Goal: Task Accomplishment & Management: Complete application form

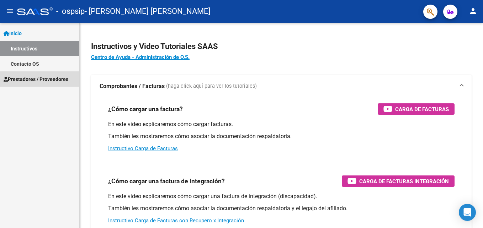
click at [23, 77] on span "Prestadores / Proveedores" at bounding box center [36, 79] width 65 height 8
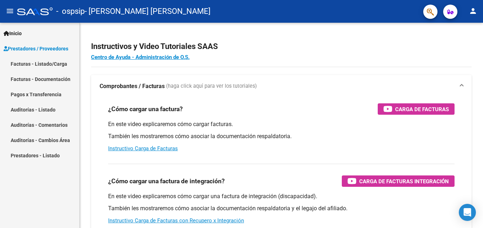
click at [32, 66] on link "Facturas - Listado/Carga" at bounding box center [39, 63] width 79 height 15
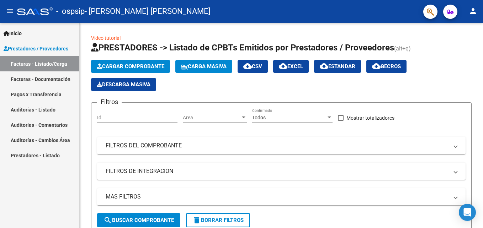
drag, startPoint x: 37, startPoint y: 79, endPoint x: 74, endPoint y: 119, distance: 54.6
click at [37, 79] on link "Facturas - Documentación" at bounding box center [39, 78] width 79 height 15
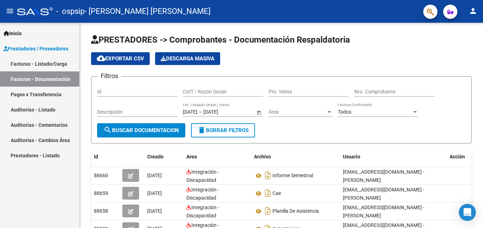
drag, startPoint x: 27, startPoint y: 94, endPoint x: 42, endPoint y: 110, distance: 20.9
click at [27, 94] on link "Pagos x Transferencia" at bounding box center [39, 94] width 79 height 15
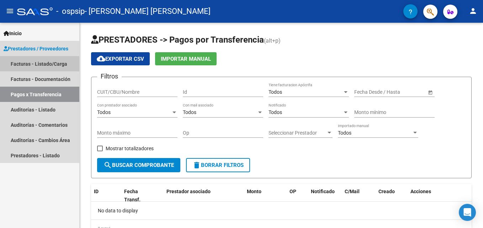
click at [17, 66] on link "Facturas - Listado/Carga" at bounding box center [39, 63] width 79 height 15
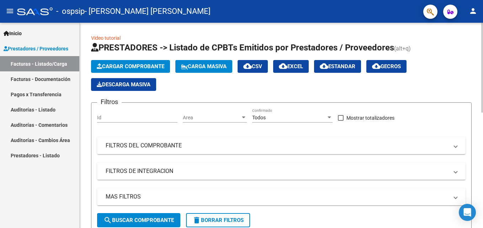
click at [139, 69] on span "Cargar Comprobante" at bounding box center [131, 66] width 68 height 6
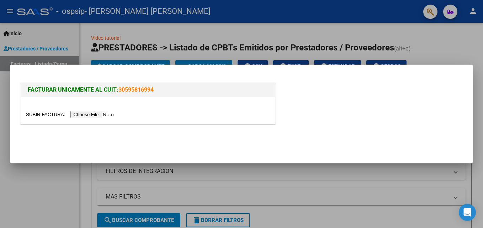
click at [85, 115] on input "file" at bounding box center [71, 114] width 90 height 7
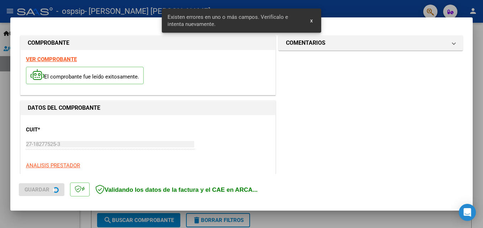
scroll to position [173, 0]
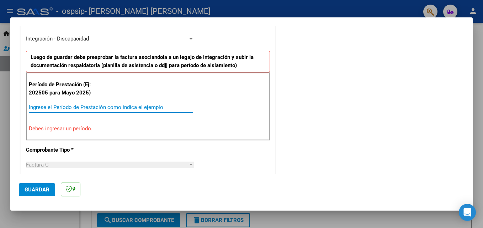
click at [59, 107] on input "Ingrese el Período de Prestación como indica el ejemplo" at bounding box center [111, 107] width 164 height 6
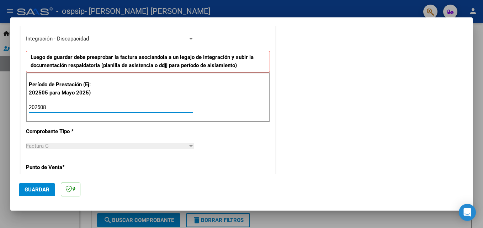
type input "202508"
click at [36, 192] on span "Guardar" at bounding box center [37, 190] width 25 height 6
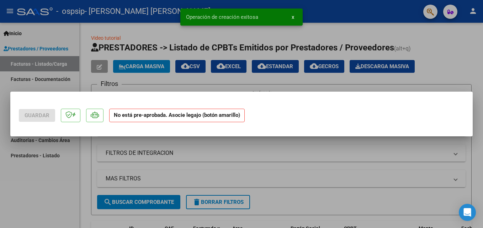
scroll to position [0, 0]
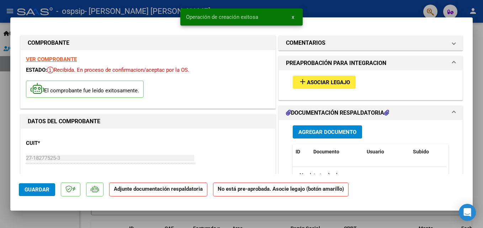
click at [324, 84] on span "Asociar Legajo" at bounding box center [328, 82] width 43 height 6
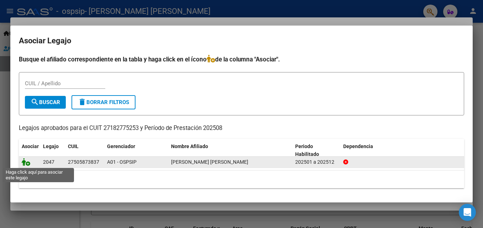
click at [25, 161] on icon at bounding box center [26, 162] width 9 height 8
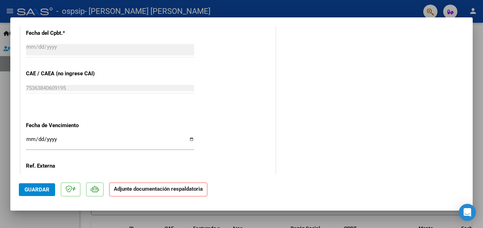
scroll to position [462, 0]
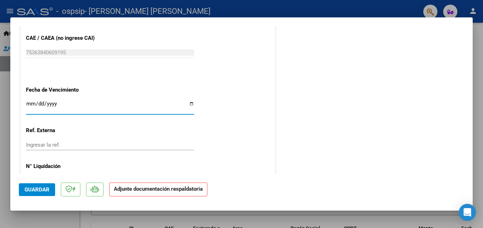
click at [48, 103] on input "Ingresar la fecha" at bounding box center [110, 106] width 168 height 11
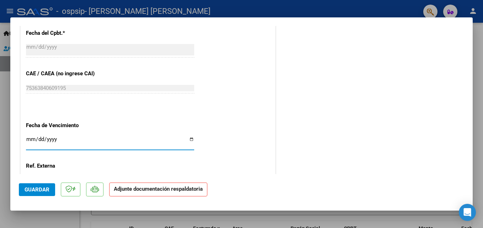
click at [32, 140] on input "Ingresar la fecha" at bounding box center [110, 142] width 168 height 11
type input "[DATE]"
click at [36, 191] on span "Guardar" at bounding box center [37, 190] width 25 height 6
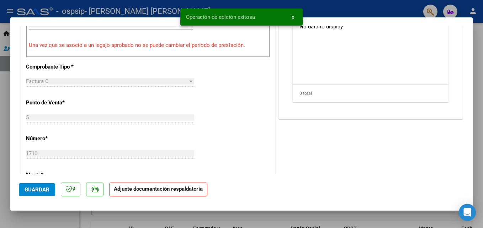
scroll to position [107, 0]
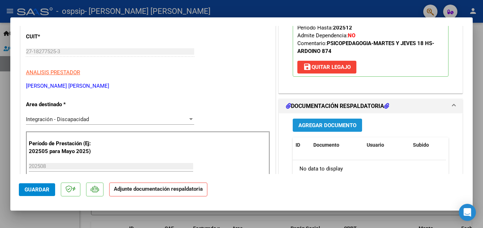
click at [321, 125] on span "Agregar Documento" at bounding box center [327, 125] width 58 height 6
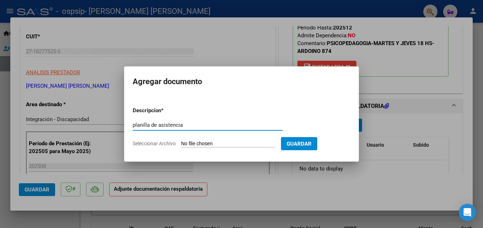
type input "planilla de asistencia"
click at [202, 144] on input "Seleccionar Archivo" at bounding box center [228, 144] width 94 height 7
type input "C:\fakepath\[PERSON_NAME].pdf"
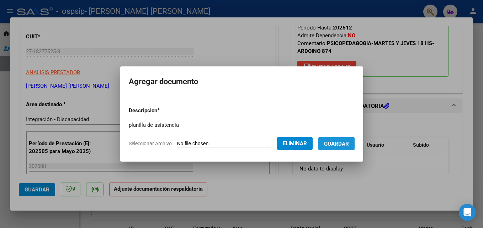
click at [343, 142] on span "Guardar" at bounding box center [336, 144] width 25 height 6
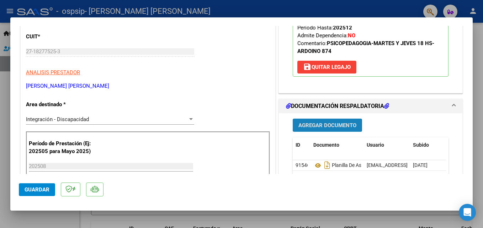
click at [322, 128] on span "Agregar Documento" at bounding box center [327, 125] width 58 height 6
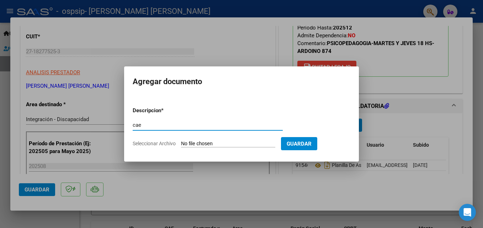
type input "cae"
click at [199, 143] on input "Seleccionar Archivo" at bounding box center [228, 144] width 94 height 7
type input "C:\fakepath\Constatación de Comprobantes _ AFIPalma.pdf"
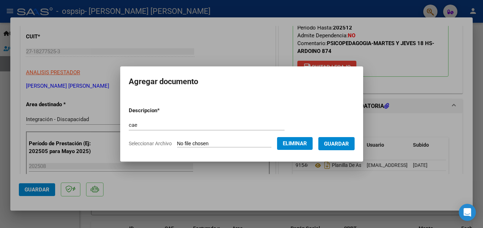
click at [344, 147] on span "Guardar" at bounding box center [336, 144] width 25 height 6
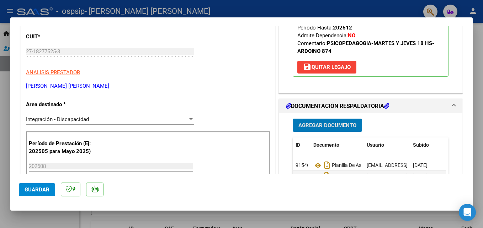
click at [329, 128] on span "Agregar Documento" at bounding box center [327, 125] width 58 height 6
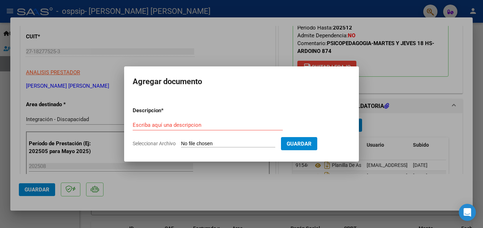
click at [218, 143] on input "Seleccionar Archivo" at bounding box center [228, 144] width 94 height 7
type input "C:\fakepath\[PERSON_NAME] PSP-AUTORIZACION 2025 SEGUN RESOLUCION 360 22 (2)_fir…"
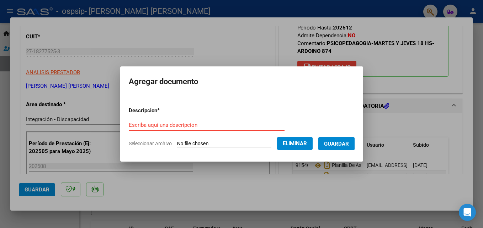
click at [182, 127] on input "Escriba aquí una descripcion" at bounding box center [207, 125] width 156 height 6
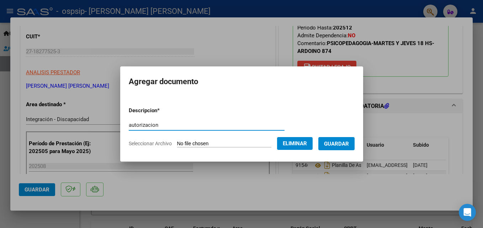
type input "autorizacion"
click at [349, 146] on span "Guardar" at bounding box center [336, 144] width 25 height 6
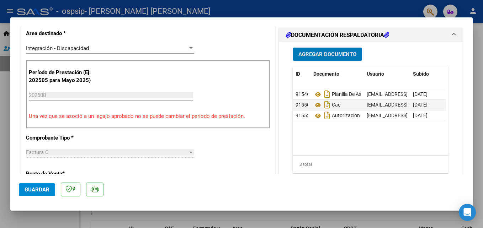
scroll to position [213, 0]
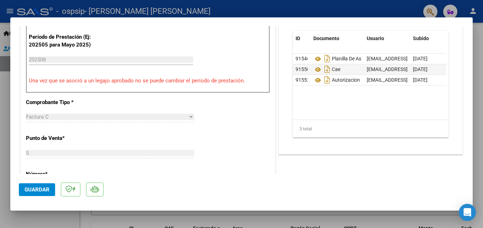
click at [36, 192] on span "Guardar" at bounding box center [37, 190] width 25 height 6
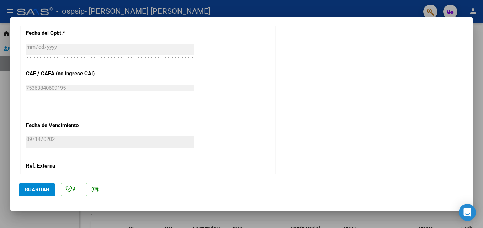
scroll to position [488, 0]
